Goal: Find specific page/section: Find specific page/section

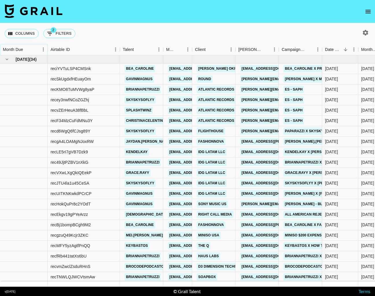
click at [25, 47] on icon "Sort" at bounding box center [27, 49] width 5 height 5
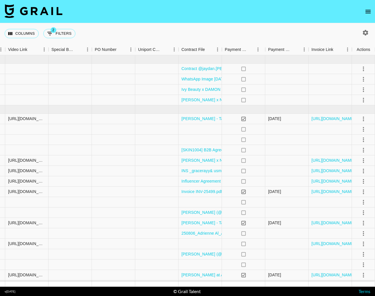
scroll to position [0, 519]
click at [361, 69] on icon "select merge strategy" at bounding box center [363, 68] width 7 height 7
click at [360, 102] on li "Draft Created" at bounding box center [356, 102] width 38 height 10
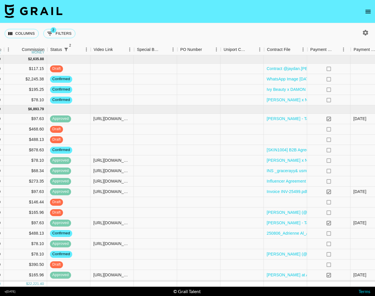
scroll to position [0, 322]
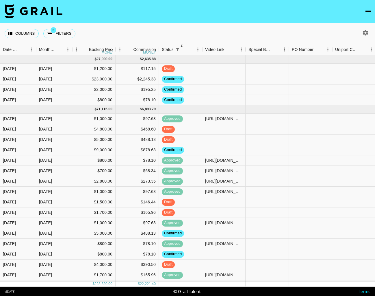
click at [370, 12] on icon "open drawer" at bounding box center [368, 11] width 7 height 7
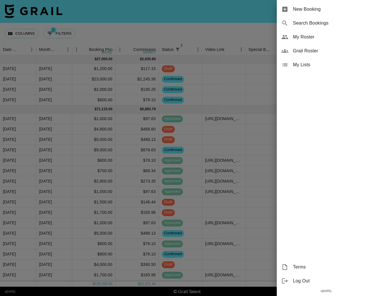
click at [321, 38] on span "My Roster" at bounding box center [331, 37] width 77 height 7
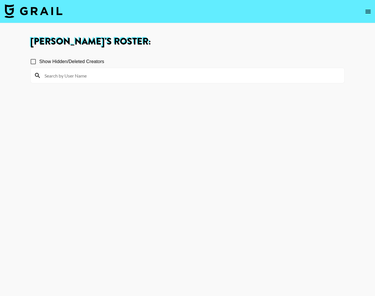
click at [366, 10] on icon "open drawer" at bounding box center [367, 11] width 5 height 3
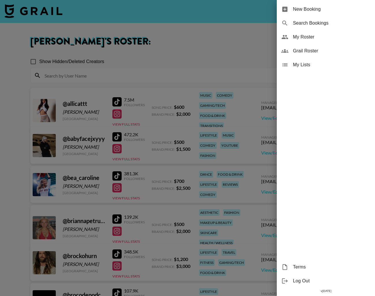
click at [341, 49] on span "Grail Roster" at bounding box center [331, 50] width 77 height 7
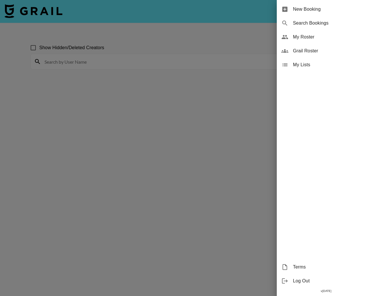
click at [95, 72] on div at bounding box center [187, 148] width 375 height 296
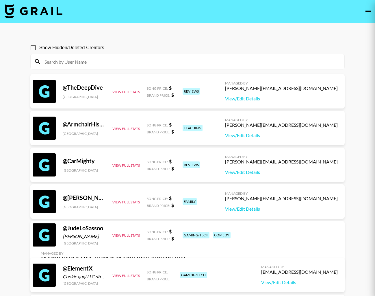
click at [88, 62] on div at bounding box center [187, 148] width 375 height 296
click at [88, 60] on input at bounding box center [191, 61] width 300 height 9
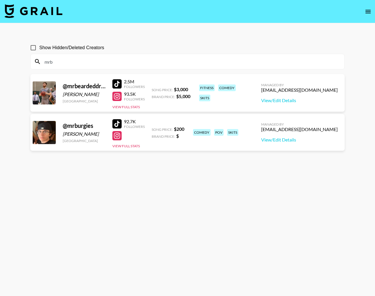
type input "mrb"
click at [60, 8] on img at bounding box center [34, 11] width 58 height 14
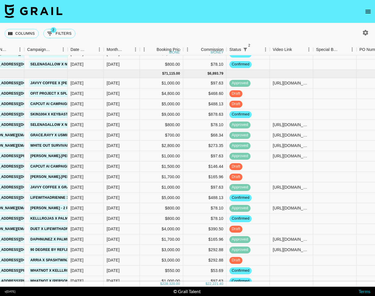
scroll to position [22, 255]
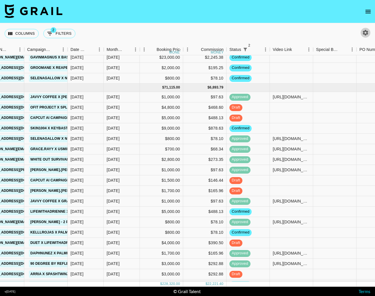
click at [362, 35] on icon "button" at bounding box center [365, 32] width 7 height 7
select select "[DATE]"
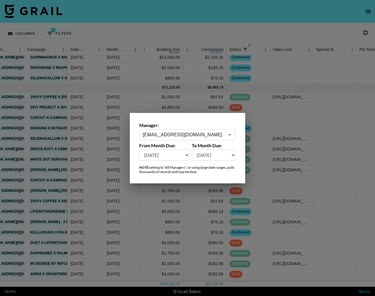
click at [185, 135] on input "[EMAIL_ADDRESS][DOMAIN_NAME]" at bounding box center [184, 134] width 82 height 7
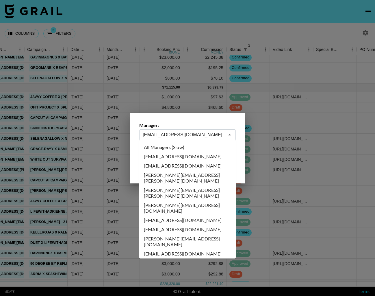
scroll to position [0, 0]
click at [173, 146] on li "All Managers (Slow)" at bounding box center [187, 146] width 96 height 9
type input "All Managers (Slow)"
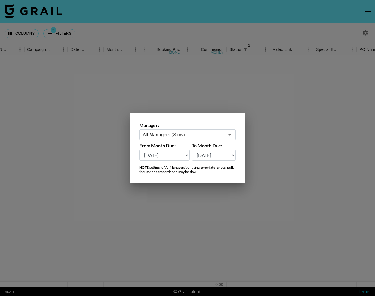
scroll to position [0, 255]
click at [232, 30] on div at bounding box center [187, 148] width 375 height 296
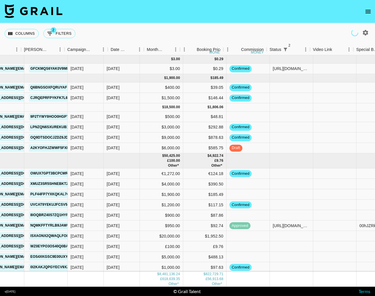
scroll to position [0, 214]
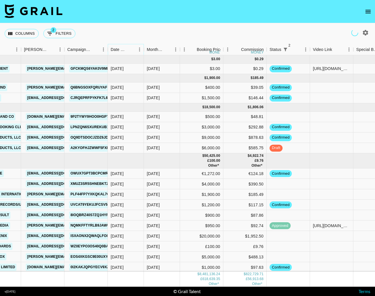
click at [130, 49] on icon "Sort" at bounding box center [131, 49] width 5 height 5
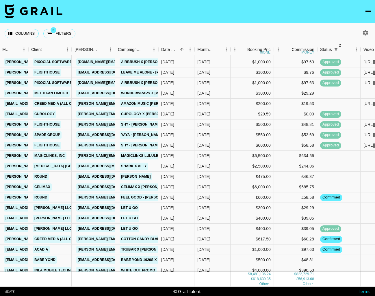
scroll to position [66307, 164]
